Goal: Use online tool/utility: Use online tool/utility

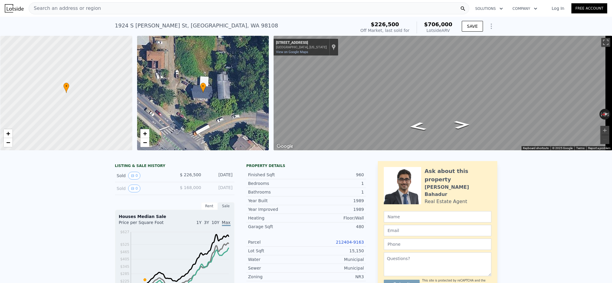
click at [181, 9] on div "Search an address or region" at bounding box center [249, 8] width 440 height 12
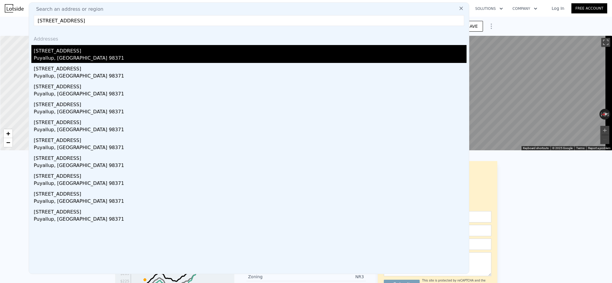
type input "4602 62nd Ave E Puyallup, WA 98371"
click at [50, 50] on div "[STREET_ADDRESS]" at bounding box center [250, 50] width 433 height 10
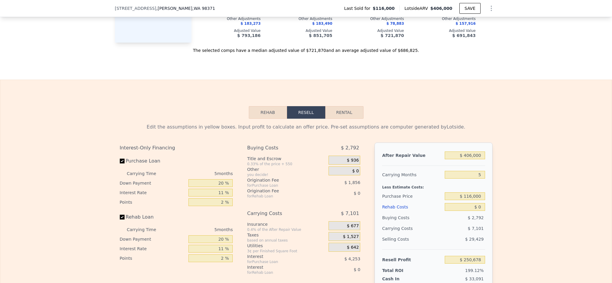
scroll to position [849, 0]
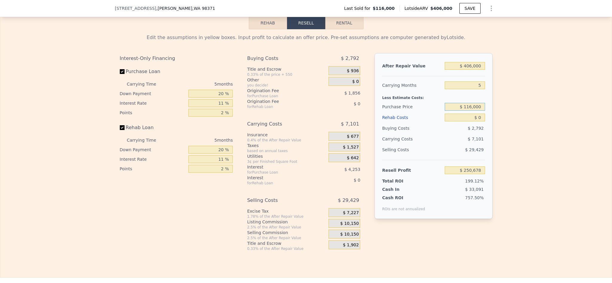
click at [470, 111] on input "$ 116,000" at bounding box center [465, 107] width 40 height 8
click at [472, 70] on input "$ 406,000" at bounding box center [465, 66] width 40 height 8
type input "$ 55"
type input "-$ 125,714"
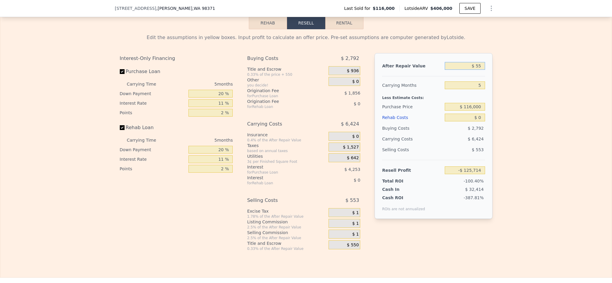
type input "$ 550"
type input "-$ 125,257"
type input "$ 5,500"
type input "-$ 120,667"
type input "$ 55,000"
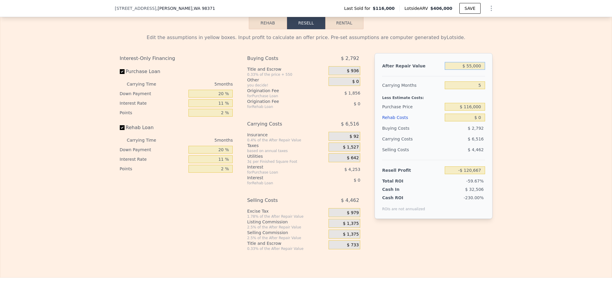
type input "-$ 74,770"
type input "$ 550,000"
type input "$ 384,195"
type input "$ 550,000"
type input "4"
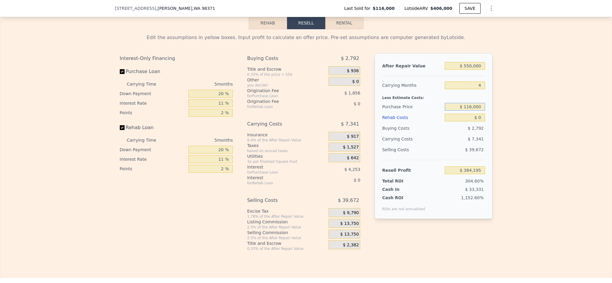
type input "$ 385,664"
type input "$ 380,000"
type input "$ 108,817"
type input "$ 7"
type input "$ 108,810"
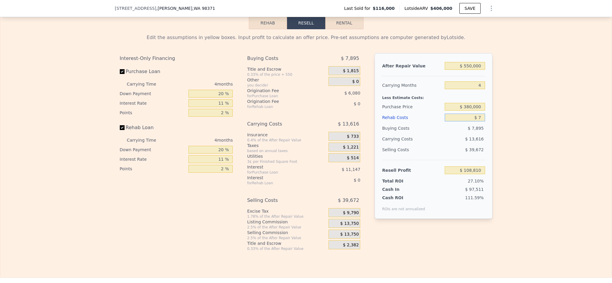
type input "$ 406,000"
type input "5"
type input "$ 0"
type input "$ 250,678"
type input "$ 0000"
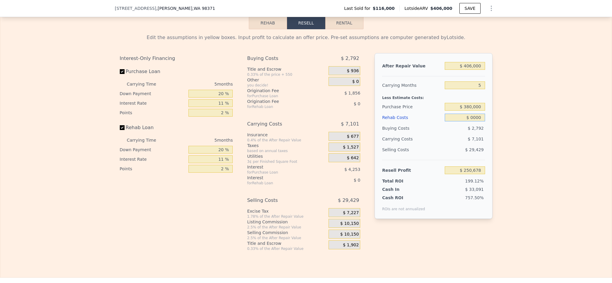
click at [475, 122] on input "$ 0000" at bounding box center [465, 118] width 40 height 8
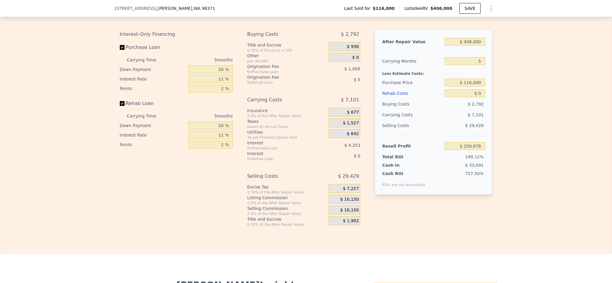
scroll to position [849, 0]
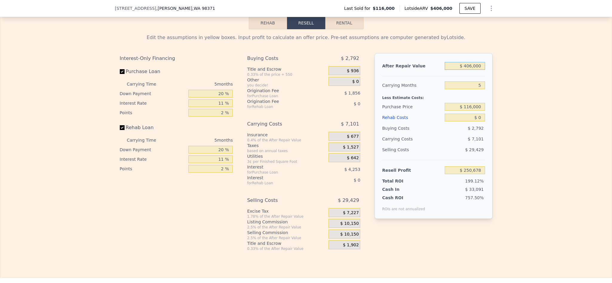
click at [466, 70] on input "$ 406,000" at bounding box center [465, 66] width 40 height 8
type input "$ 55"
type input "-$ 125,714"
type input "$ 550"
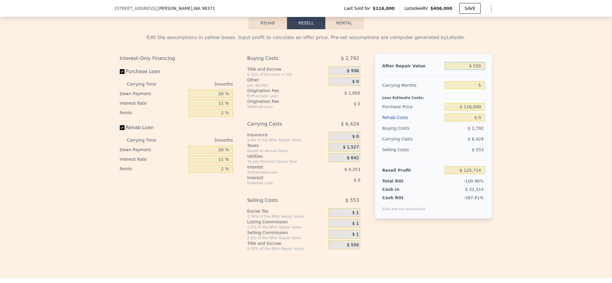
type input "-$ 125,257"
type input "$ 5,500"
type input "-$ 120,667"
type input "$ 55,000"
type input "-$ 74,770"
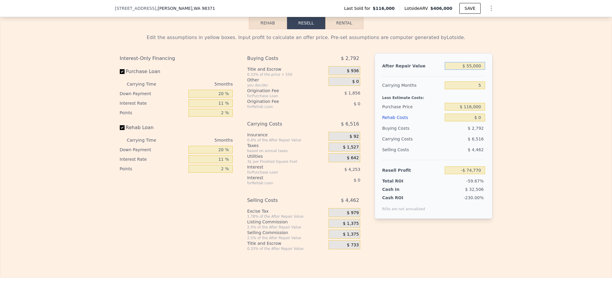
type input "$ 550,000"
type input "$ 384,195"
type input "$ 550,000"
type input "$ 380,000"
type input "$ 105,412"
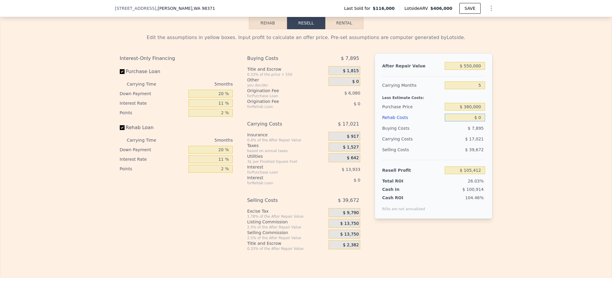
type input "$ 7"
type input "$ 105,405"
type input "$ 70"
type input "$ 105,336"
type input "$ 700"
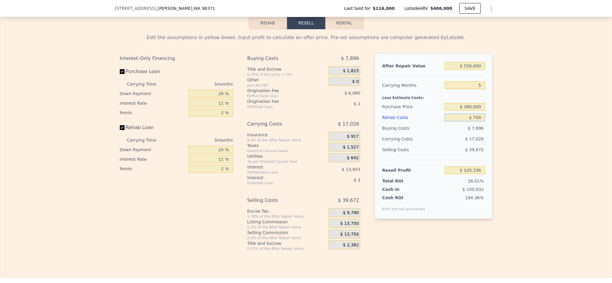
type input "$ 104,676"
type input "$ 7,000"
type input "$ 98,045"
type input "$ 70,000"
type input "$ 31,727"
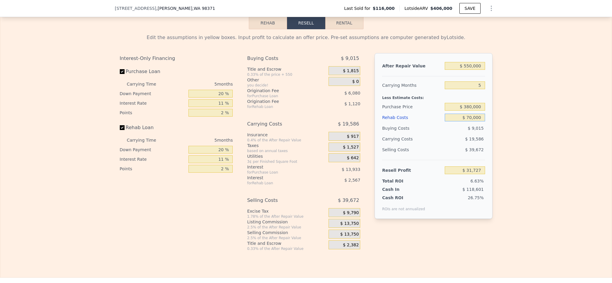
type input "$ 70,000"
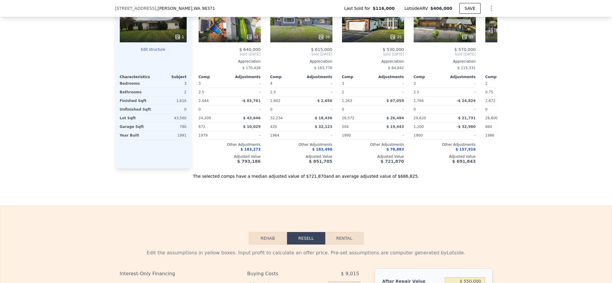
scroll to position [581, 0]
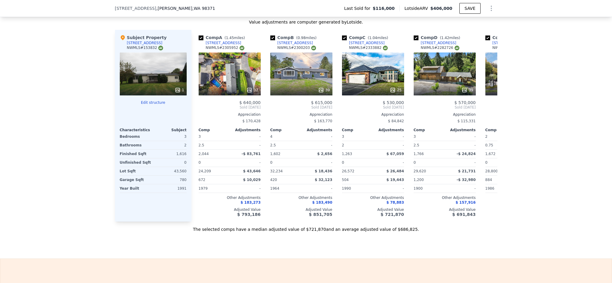
type input "$ 406,000"
type input "$ 0"
type input "$ 250,678"
click at [303, 85] on div "39" at bounding box center [301, 74] width 62 height 43
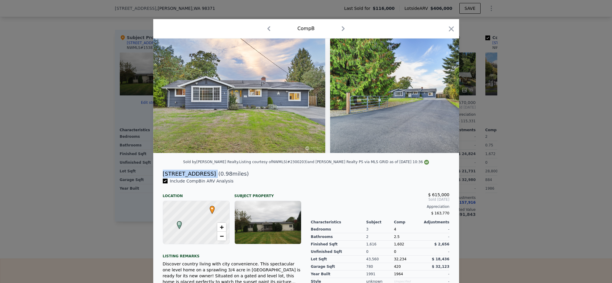
drag, startPoint x: 196, startPoint y: 179, endPoint x: 159, endPoint y: 179, distance: 36.7
click at [159, 178] on div "[STREET_ADDRESS] ( 0.98 miles)" at bounding box center [306, 174] width 296 height 8
copy div "[STREET_ADDRESS]"
click at [449, 30] on icon "button" at bounding box center [451, 28] width 5 height 5
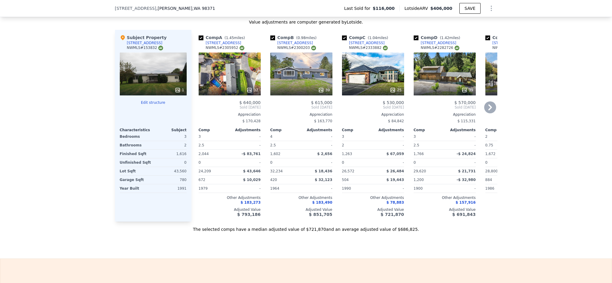
click at [209, 83] on div "32" at bounding box center [230, 74] width 62 height 43
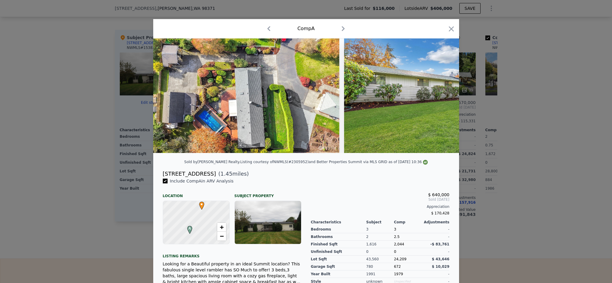
click at [452, 30] on div "Comp A" at bounding box center [306, 28] width 306 height 19
click at [451, 30] on icon "button" at bounding box center [451, 29] width 8 height 8
